Goal: Transaction & Acquisition: Purchase product/service

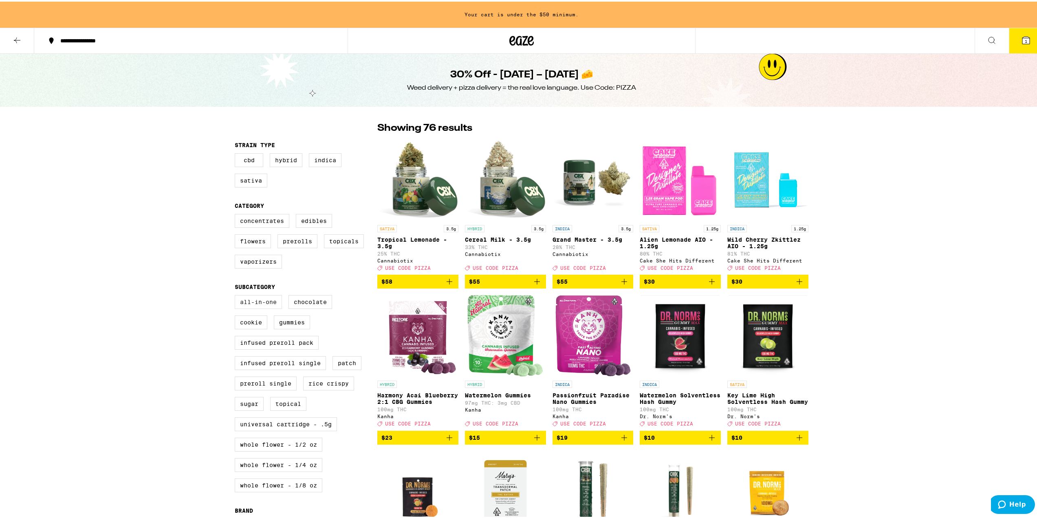
click at [262, 307] on label "All-In-One" at bounding box center [258, 300] width 47 height 14
click at [237, 295] on input "All-In-One" at bounding box center [236, 295] width 0 height 0
checkbox input "true"
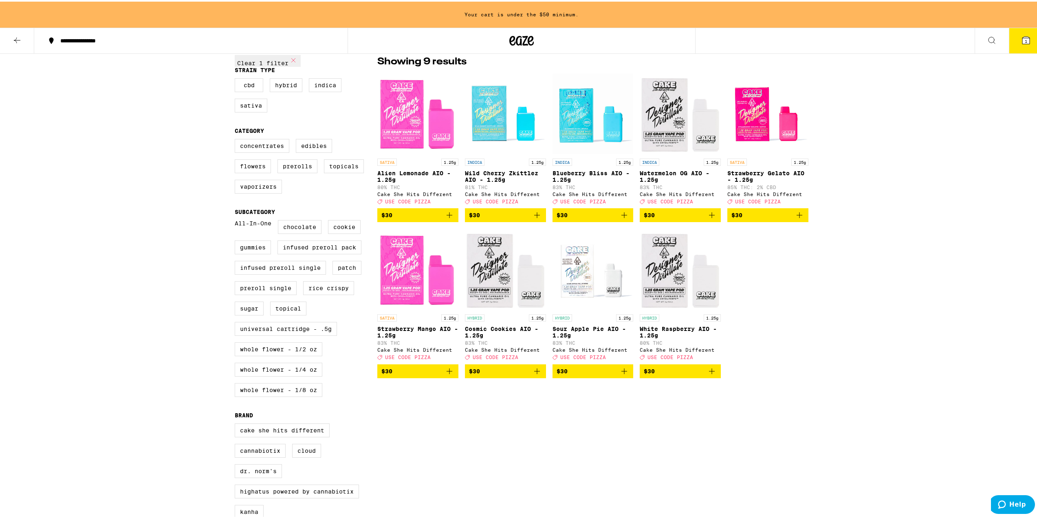
scroll to position [81, 0]
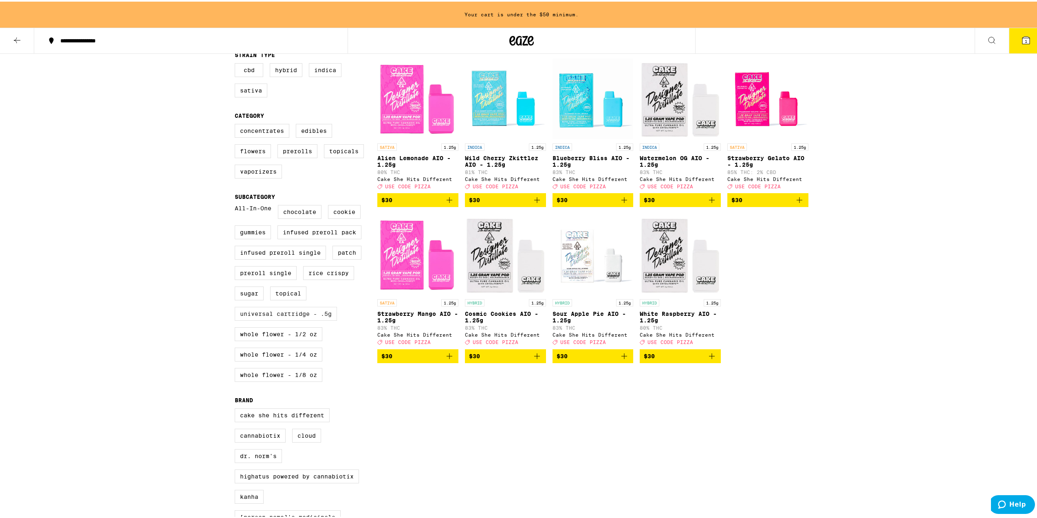
click at [298, 319] on label "Universal Cartridge - .5g" at bounding box center [286, 312] width 102 height 14
click at [237, 205] on input "Universal Cartridge - .5g" at bounding box center [236, 205] width 0 height 0
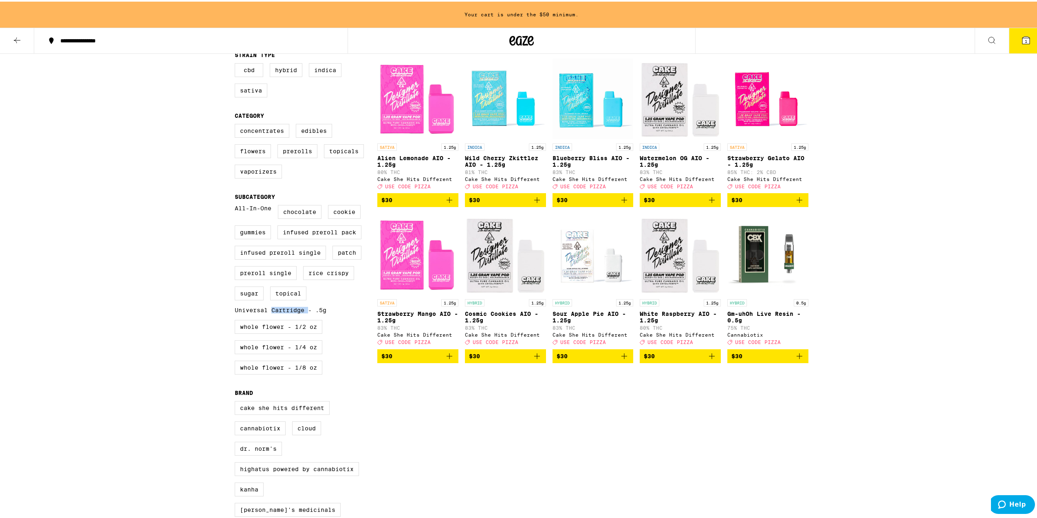
click at [298, 312] on label "Universal Cartridge - .5g" at bounding box center [281, 308] width 92 height 7
click at [237, 205] on input "Universal Cartridge - .5g" at bounding box center [236, 205] width 0 height 0
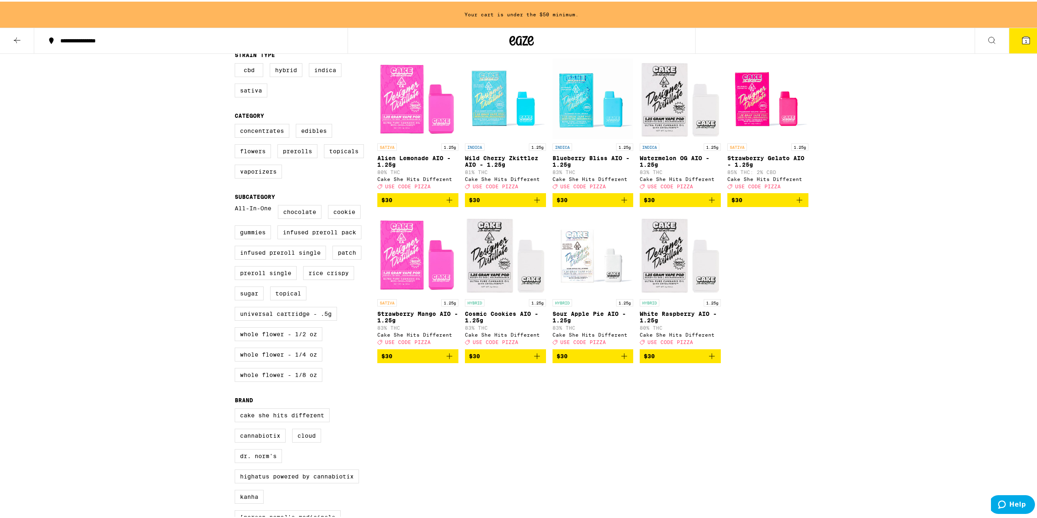
click at [108, 297] on div "**********" at bounding box center [521, 302] width 1043 height 766
drag, startPoint x: 130, startPoint y: 306, endPoint x: 102, endPoint y: 331, distance: 37.5
click at [102, 331] on div "**********" at bounding box center [521, 302] width 1043 height 766
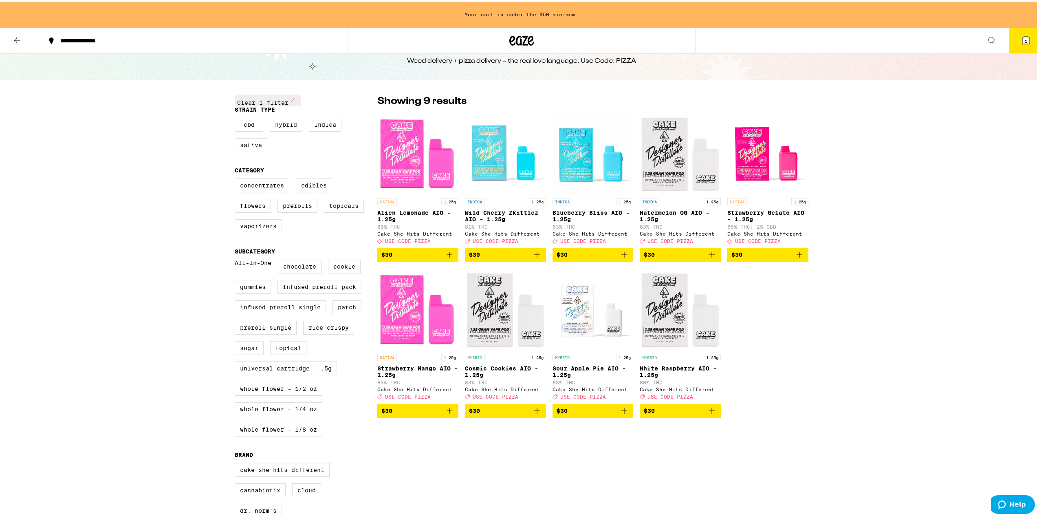
scroll to position [27, 0]
click at [262, 373] on label "Universal Cartridge - .5g" at bounding box center [286, 366] width 102 height 14
click at [237, 259] on input "Universal Cartridge - .5g" at bounding box center [236, 259] width 0 height 0
checkbox input "true"
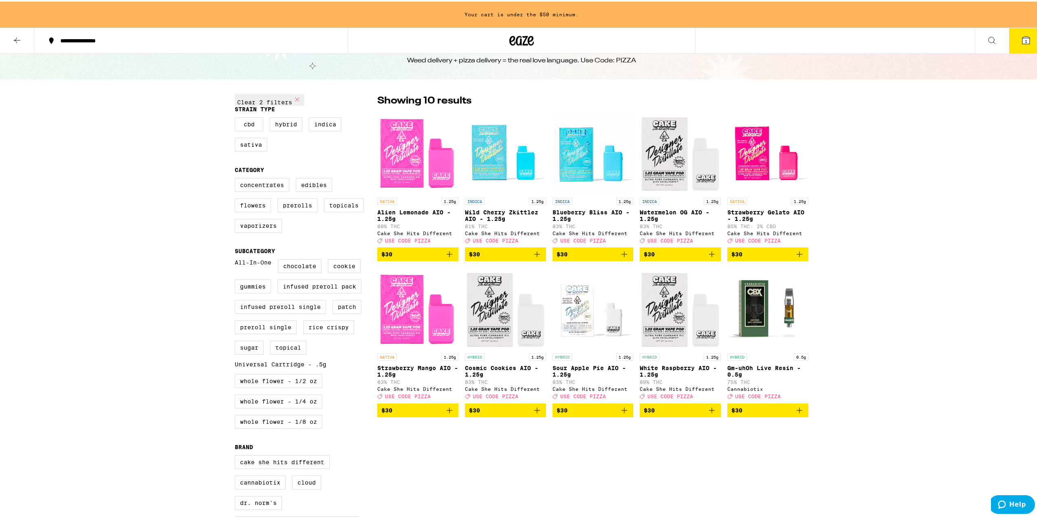
click at [540, 485] on div "Clear 2 filters Strain Type CBD Hybrid Indica Sativa Category Concentrates Edib…" at bounding box center [521, 344] width 587 height 517
click at [17, 43] on icon at bounding box center [17, 39] width 10 height 10
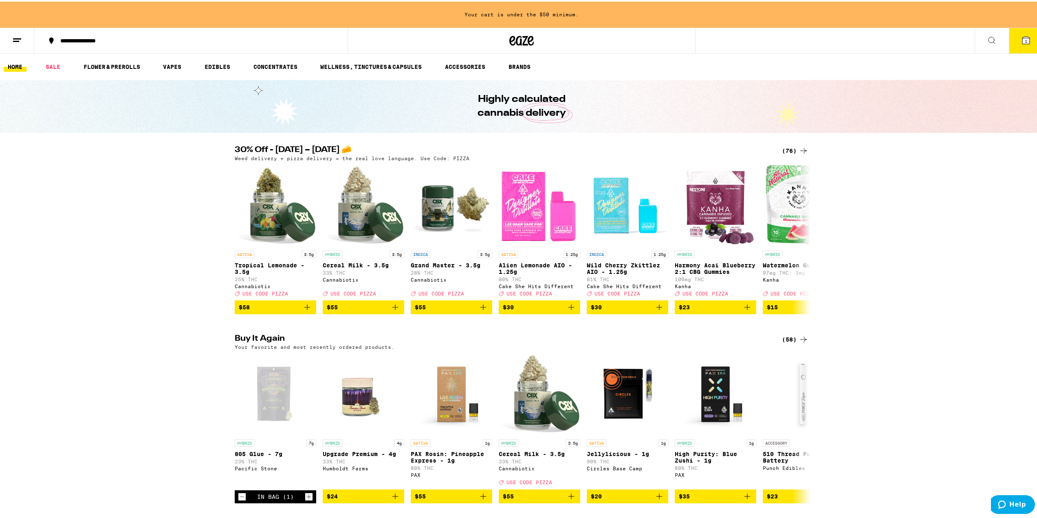
click at [1026, 43] on button "1" at bounding box center [1026, 38] width 34 height 25
click at [791, 149] on div "(76)" at bounding box center [795, 149] width 26 height 10
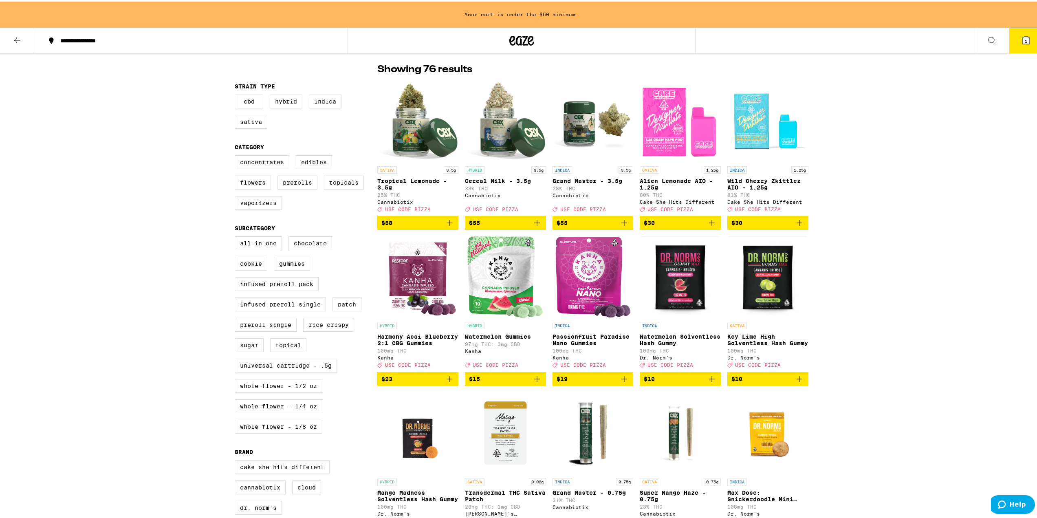
scroll to position [81, 0]
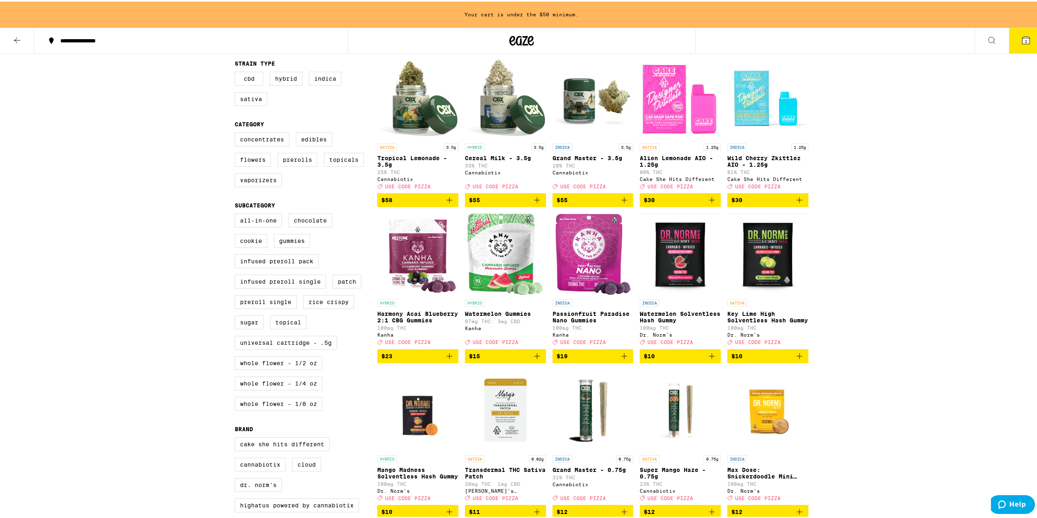
click at [709, 201] on icon "Add to bag" at bounding box center [712, 199] width 6 height 6
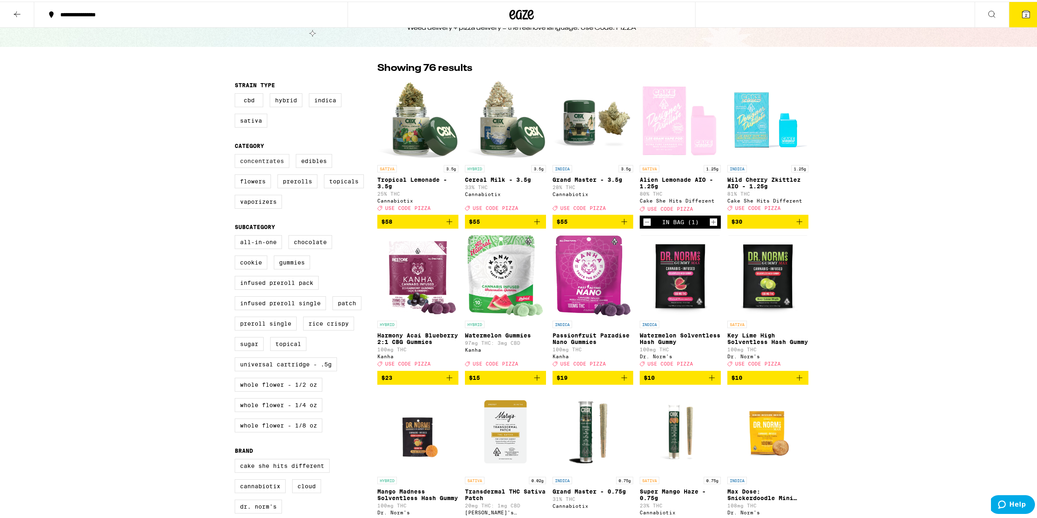
scroll to position [28, 0]
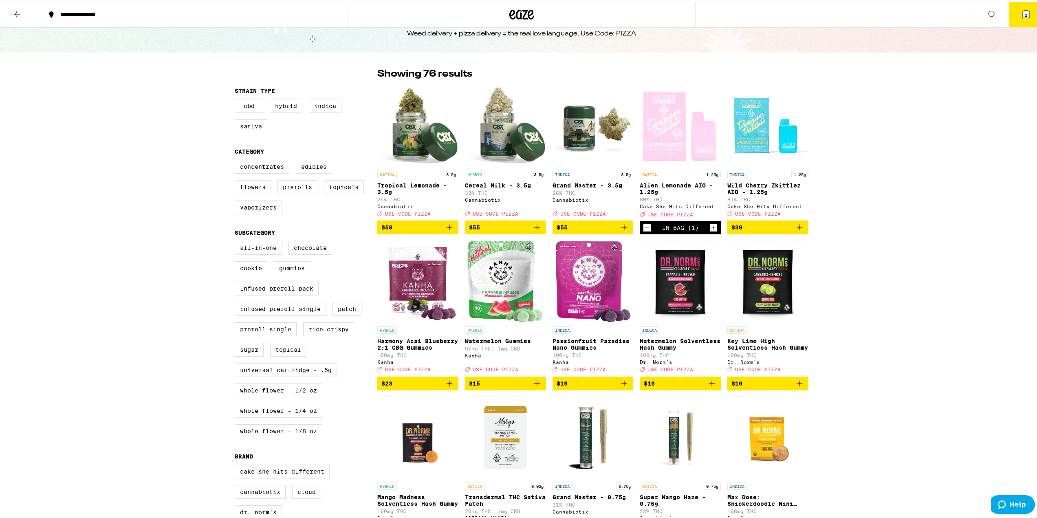
drag, startPoint x: 255, startPoint y: 254, endPoint x: 260, endPoint y: 268, distance: 14.4
click at [255, 253] on label "All-In-One" at bounding box center [258, 246] width 47 height 14
click at [237, 241] on input "All-In-One" at bounding box center [236, 240] width 0 height 0
checkbox input "true"
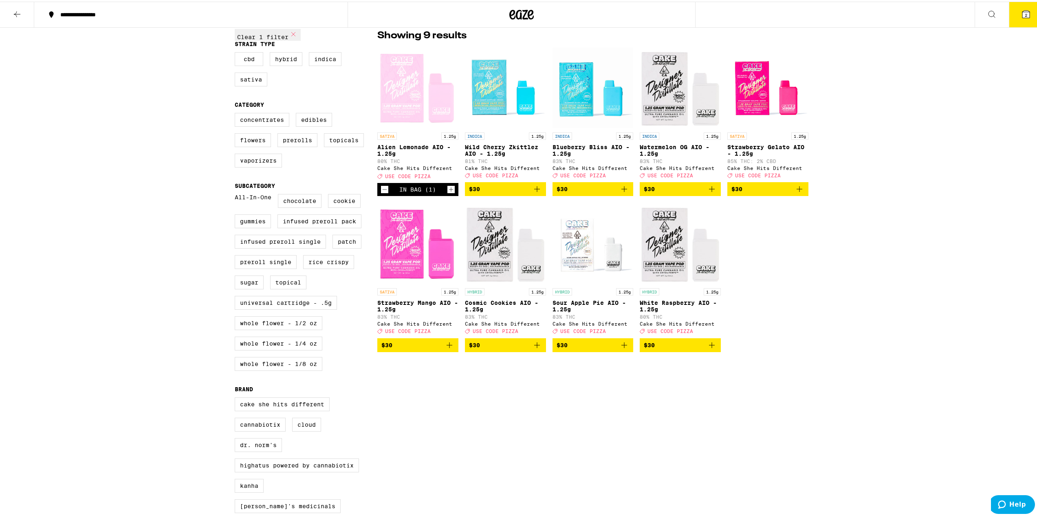
scroll to position [83, 0]
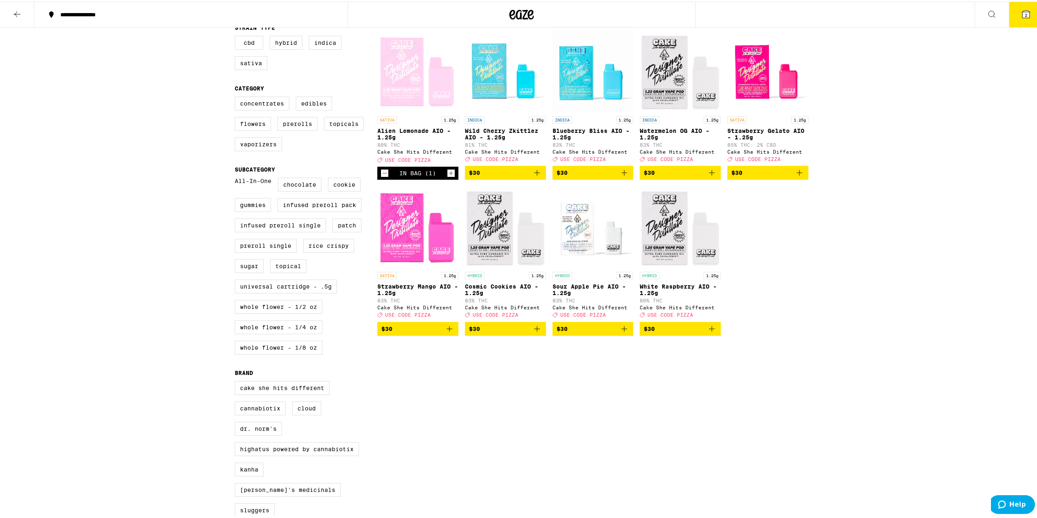
click at [447, 176] on icon "Increment" at bounding box center [450, 172] width 7 height 10
click at [277, 292] on label "Universal Cartridge - .5g" at bounding box center [286, 285] width 102 height 14
click at [237, 178] on input "Universal Cartridge - .5g" at bounding box center [236, 177] width 0 height 0
checkbox input "true"
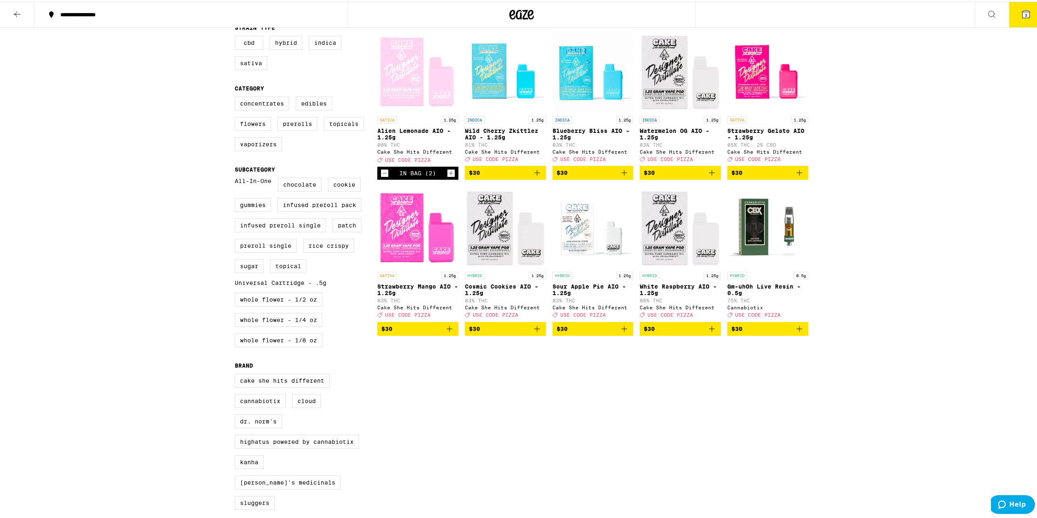
click at [799, 332] on icon "Add to bag" at bounding box center [800, 327] width 10 height 10
click at [1022, 17] on icon at bounding box center [1026, 13] width 10 height 10
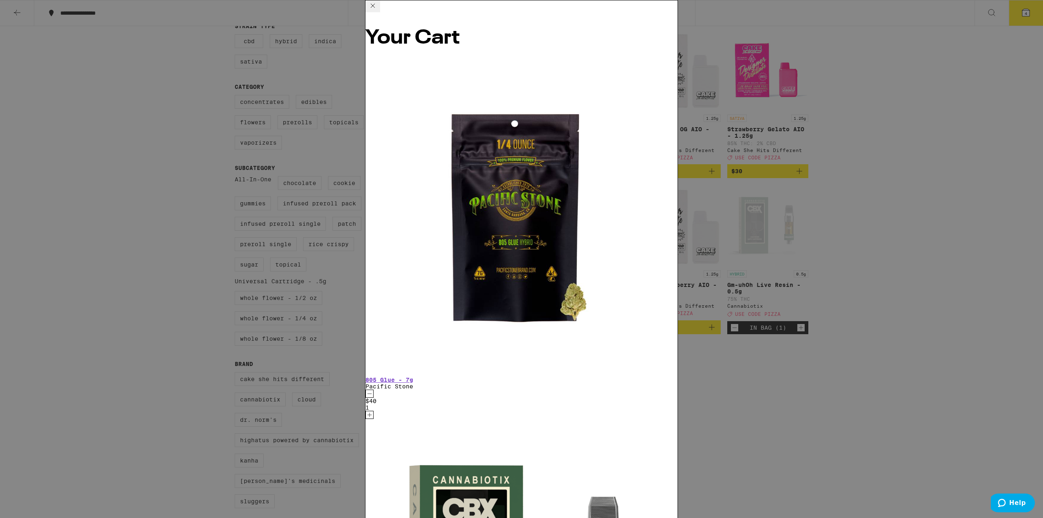
click at [373, 389] on icon "Decrement" at bounding box center [369, 394] width 7 height 10
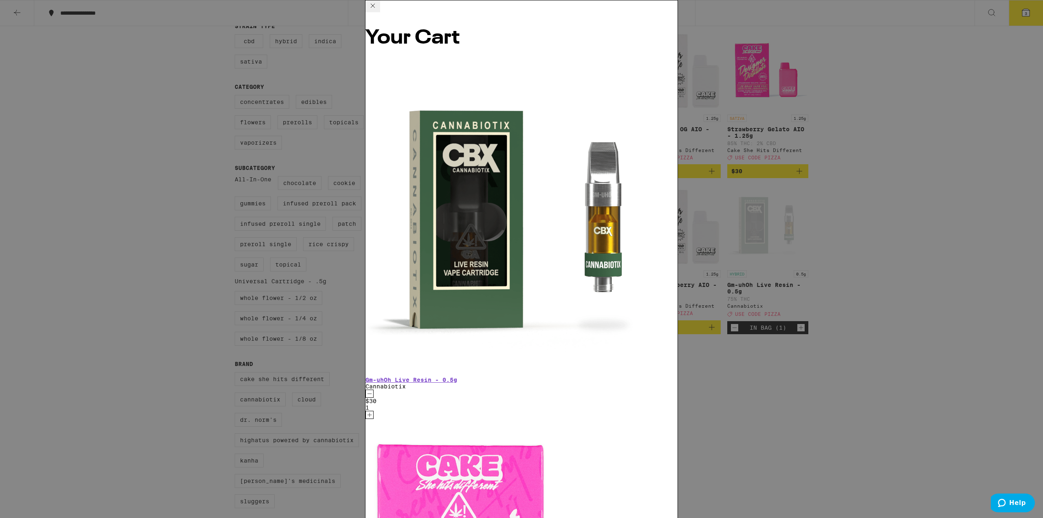
click at [175, 130] on div "Your Cart Gm-uhOh Live Resin - 0.5g Cannabiotix $30 1 Alien Lemonade AIO - 1.25…" at bounding box center [521, 259] width 1043 height 518
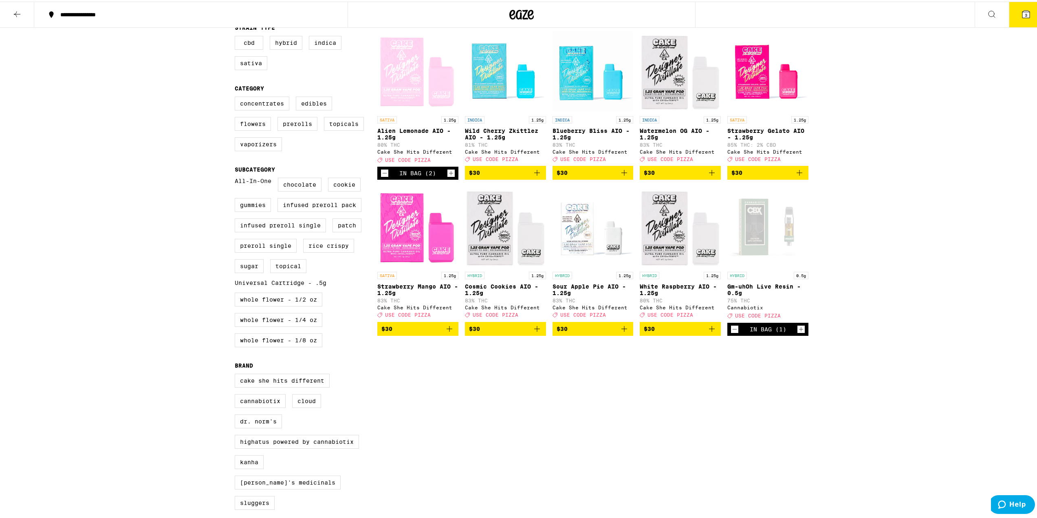
click at [267, 190] on label "All-In-One" at bounding box center [253, 183] width 37 height 14
click at [237, 178] on input "All-In-One" at bounding box center [236, 177] width 0 height 0
checkbox input "false"
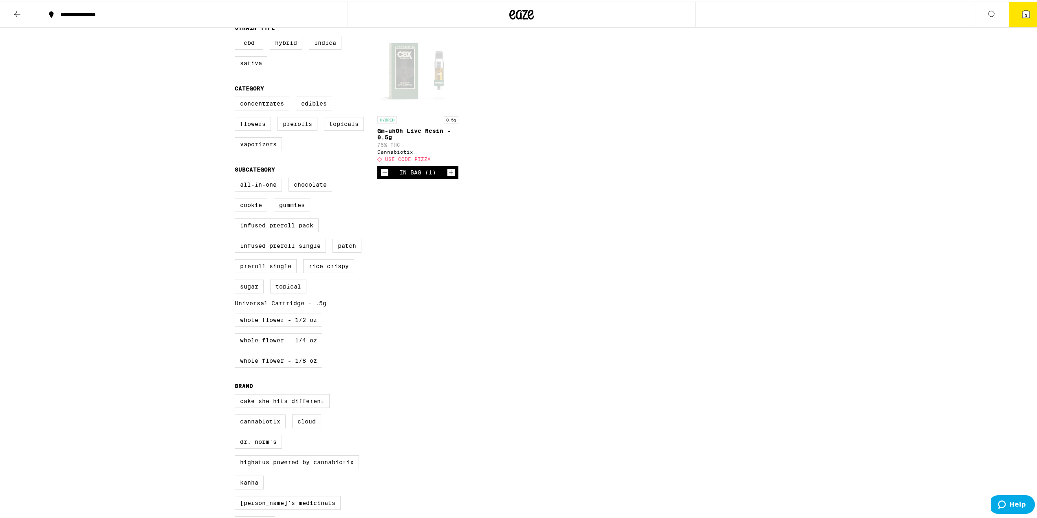
click at [319, 305] on label "Universal Cartridge - .5g" at bounding box center [281, 301] width 92 height 7
click at [237, 178] on input "Universal Cartridge - .5g" at bounding box center [236, 177] width 0 height 0
checkbox input "false"
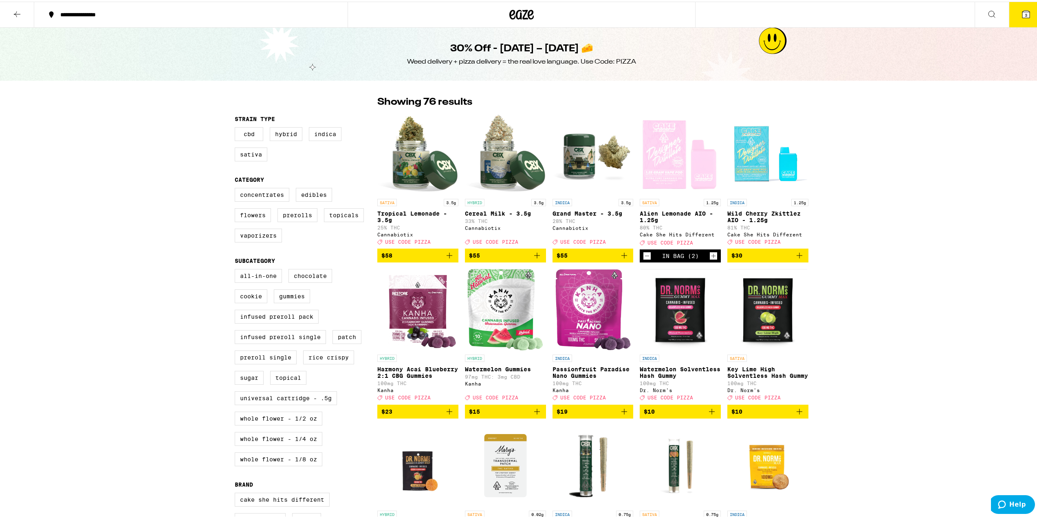
click at [520, 14] on icon at bounding box center [521, 13] width 24 height 15
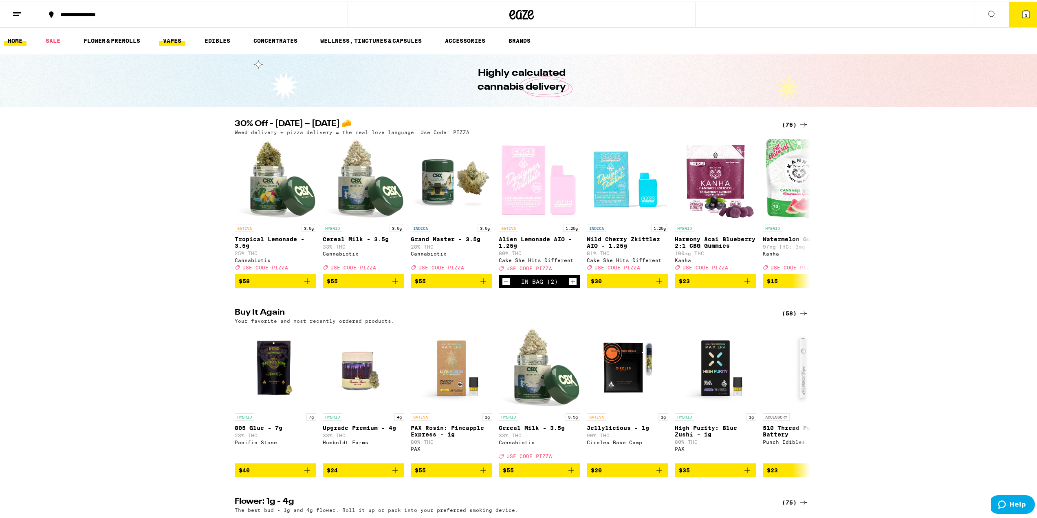
click at [179, 41] on link "VAPES" at bounding box center [172, 39] width 26 height 10
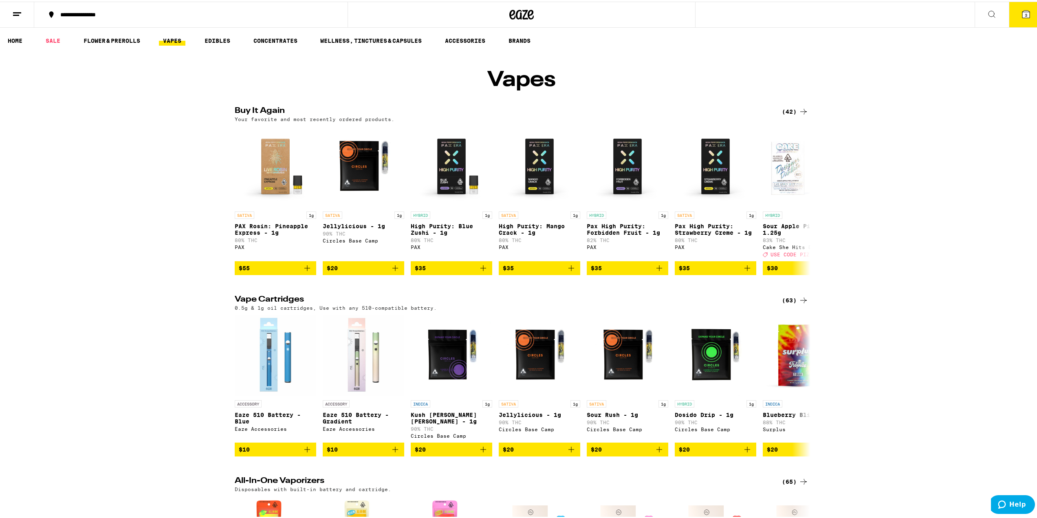
click at [799, 115] on icon at bounding box center [804, 110] width 10 height 10
click at [791, 115] on div "(42)" at bounding box center [795, 110] width 26 height 10
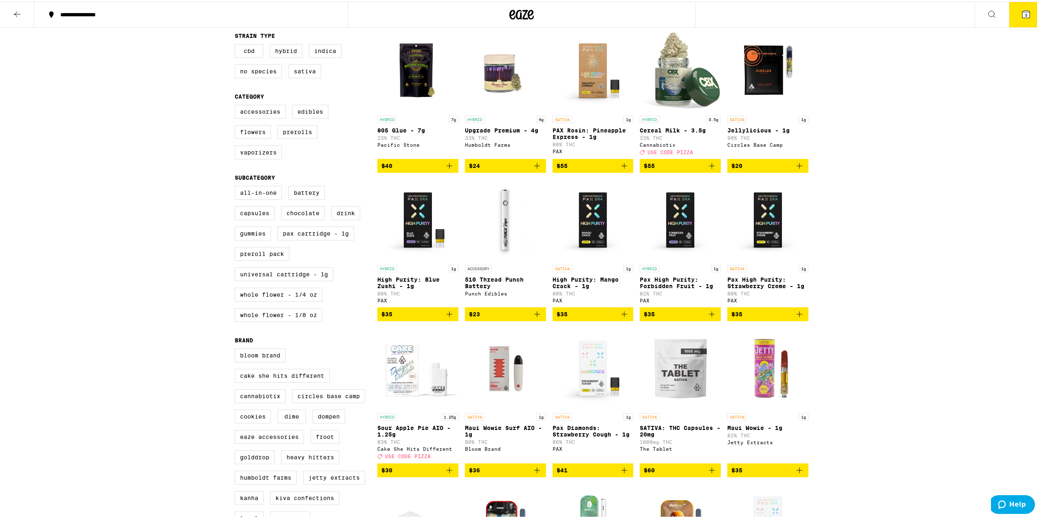
scroll to position [81, 0]
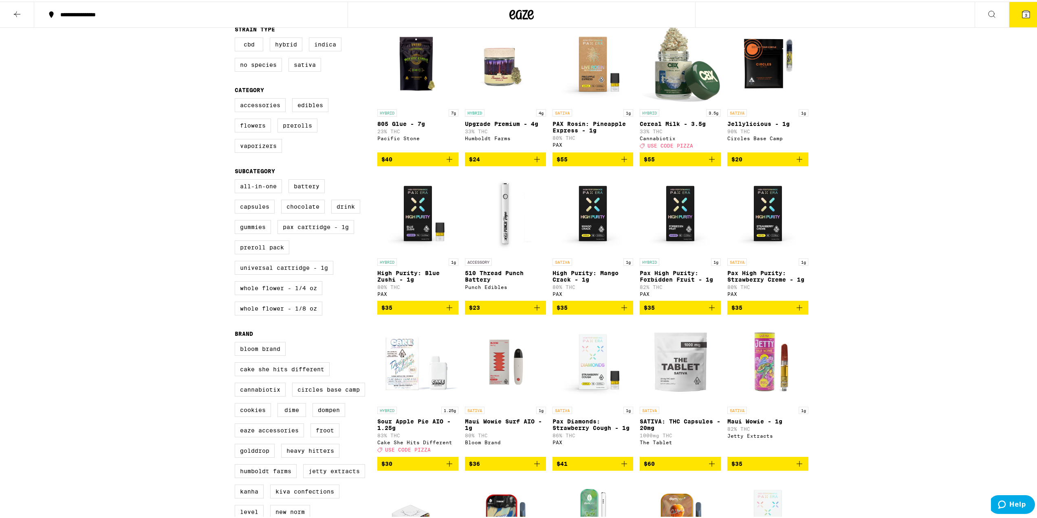
click at [796, 163] on icon "Add to bag" at bounding box center [800, 158] width 10 height 10
click at [1022, 18] on button "4" at bounding box center [1026, 12] width 34 height 25
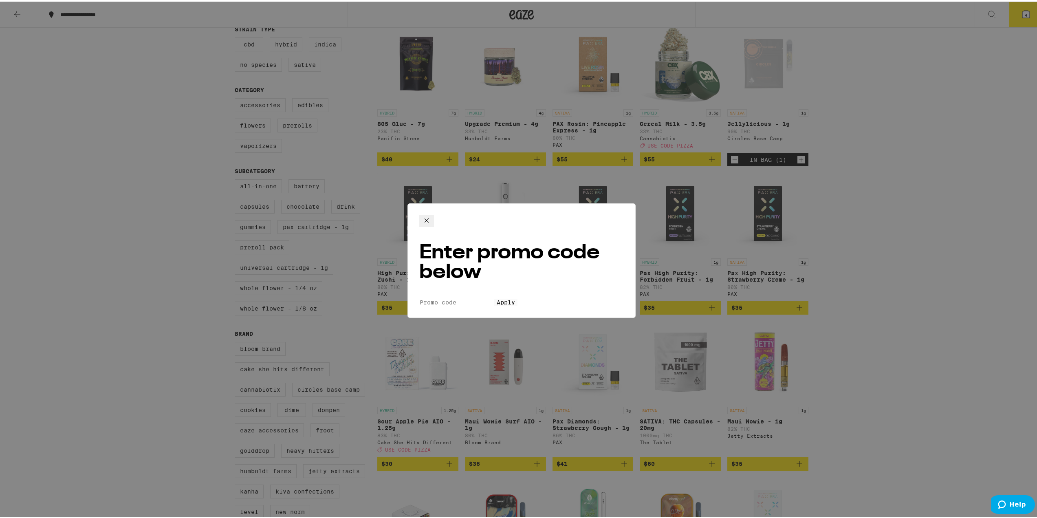
click at [464, 245] on div "Enter promo code below Promo Code Apply" at bounding box center [521, 259] width 228 height 115
click at [460, 246] on div "Enter promo code below Promo Code Apply" at bounding box center [521, 259] width 228 height 115
click at [453, 297] on input "Promo Code" at bounding box center [456, 300] width 75 height 7
type input "pizza"
click at [503, 297] on span "Apply" at bounding box center [506, 300] width 18 height 7
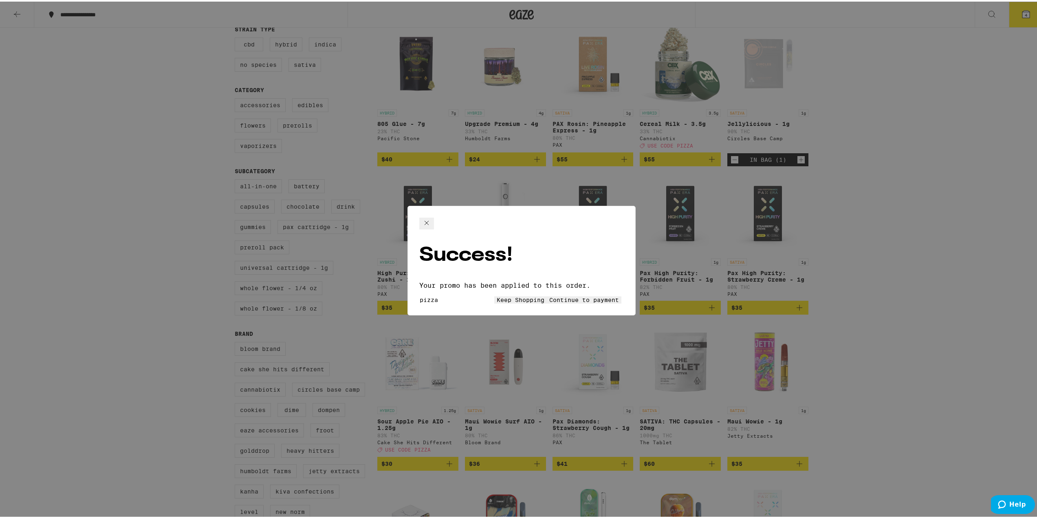
click at [563, 295] on span "Continue to payment" at bounding box center [584, 298] width 70 height 7
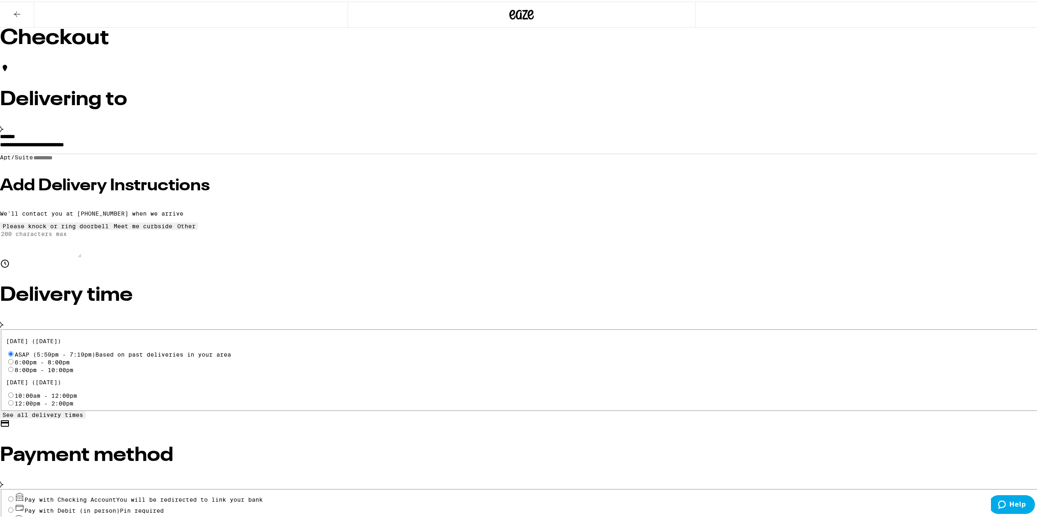
click at [91, 160] on input "Apt/Suite" at bounding box center [62, 156] width 58 height 7
type input "*****"
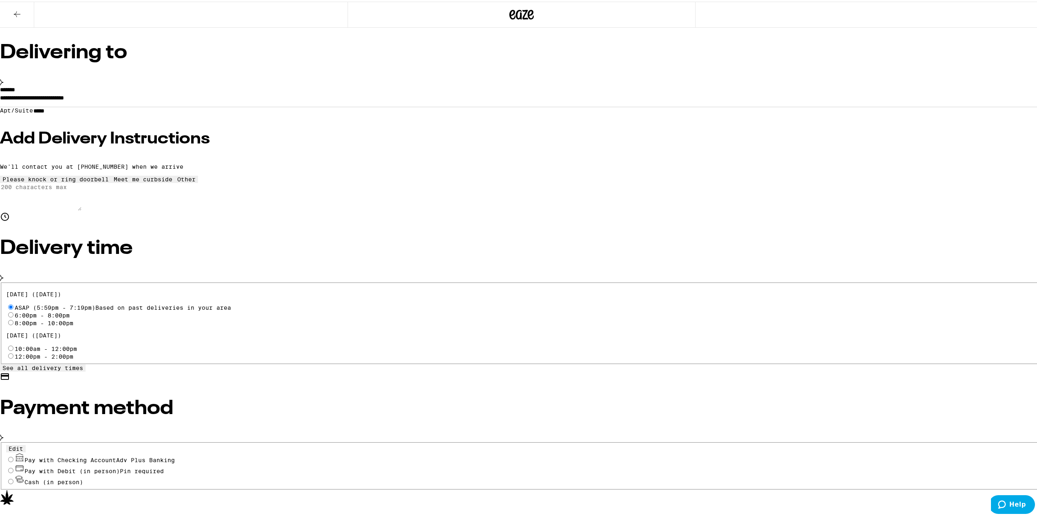
scroll to position [76, 0]
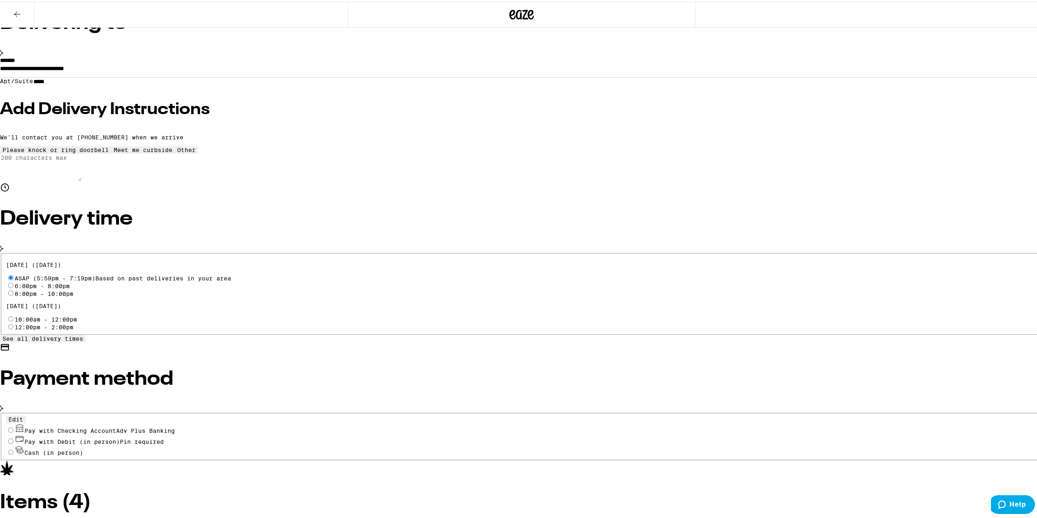
click at [13, 426] on input "Pay with Checking Account Adv Plus Banking" at bounding box center [10, 428] width 5 height 5
radio input "true"
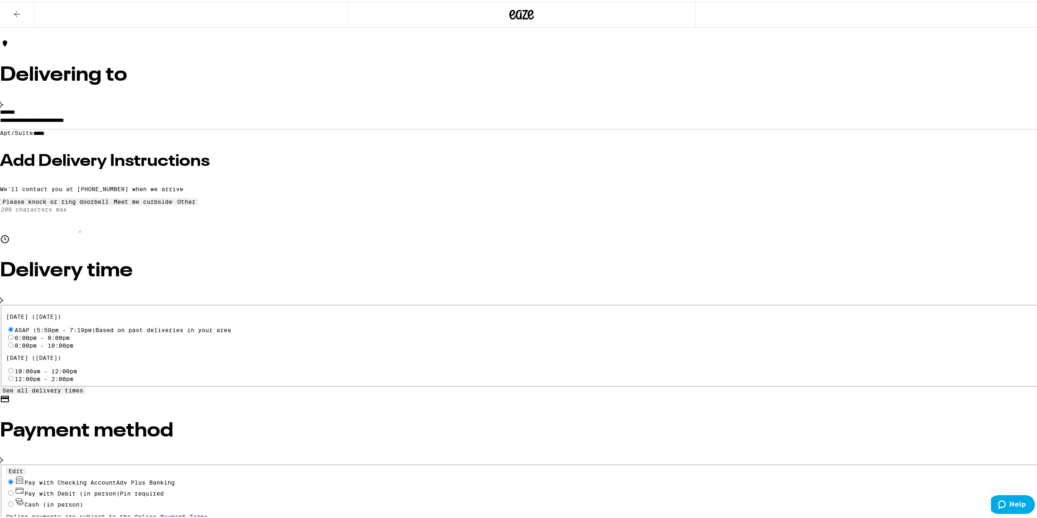
scroll to position [22, 0]
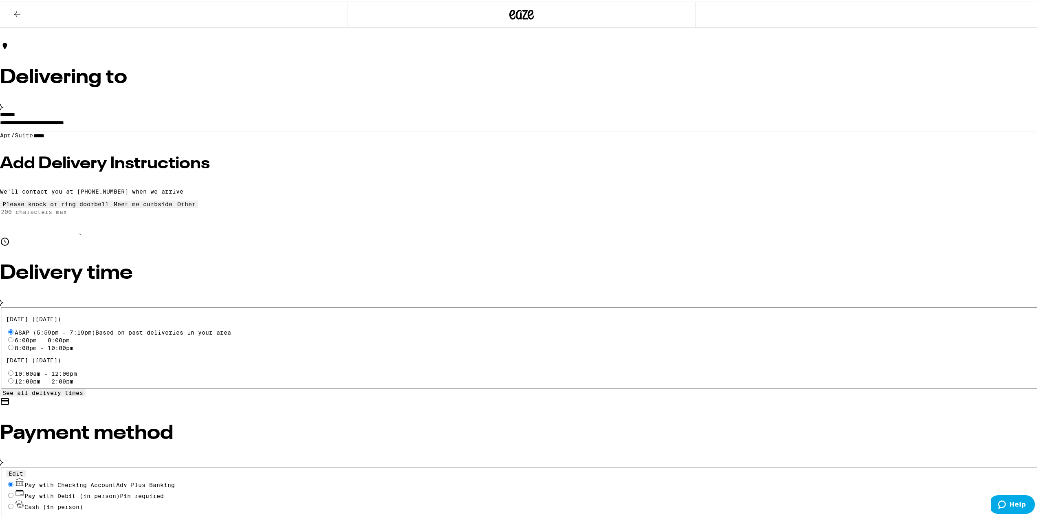
type input "6"
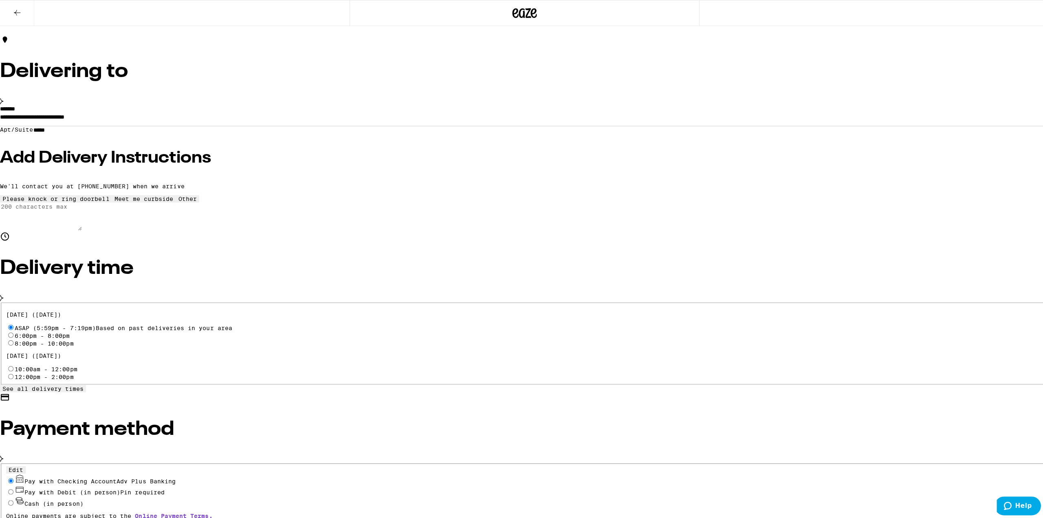
scroll to position [0, 0]
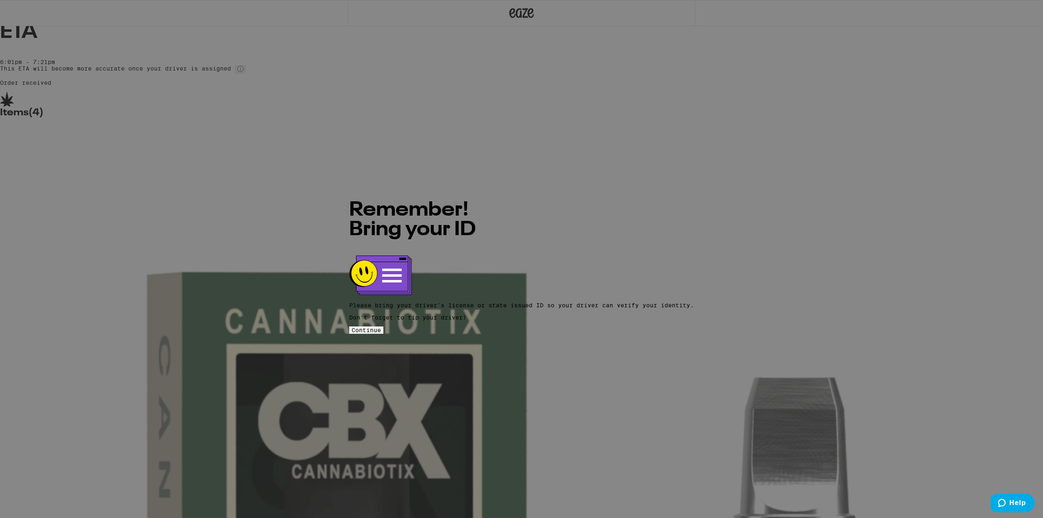
click at [381, 327] on span "Continue" at bounding box center [366, 330] width 29 height 7
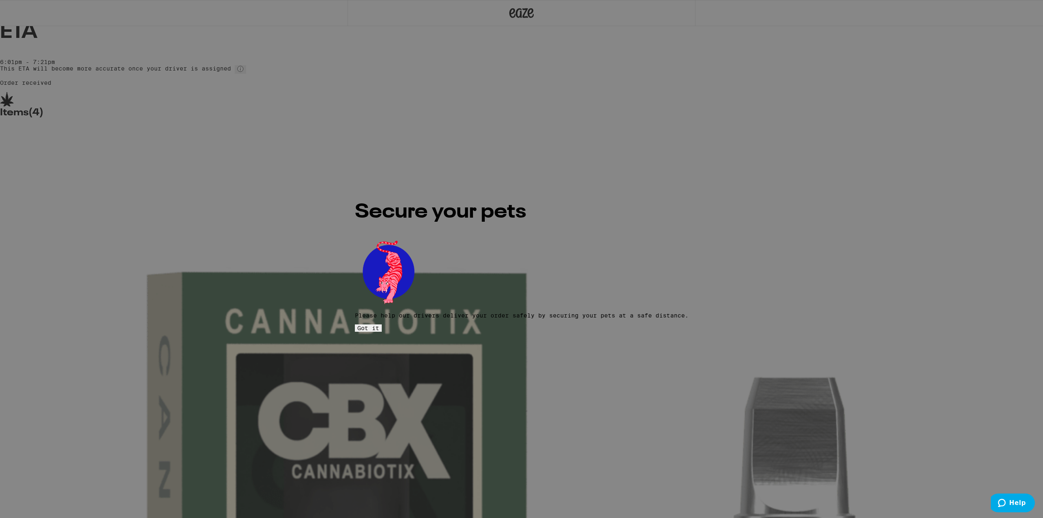
click at [382, 324] on button "Got it" at bounding box center [368, 327] width 27 height 7
